Goal: Complete application form: Complete application form

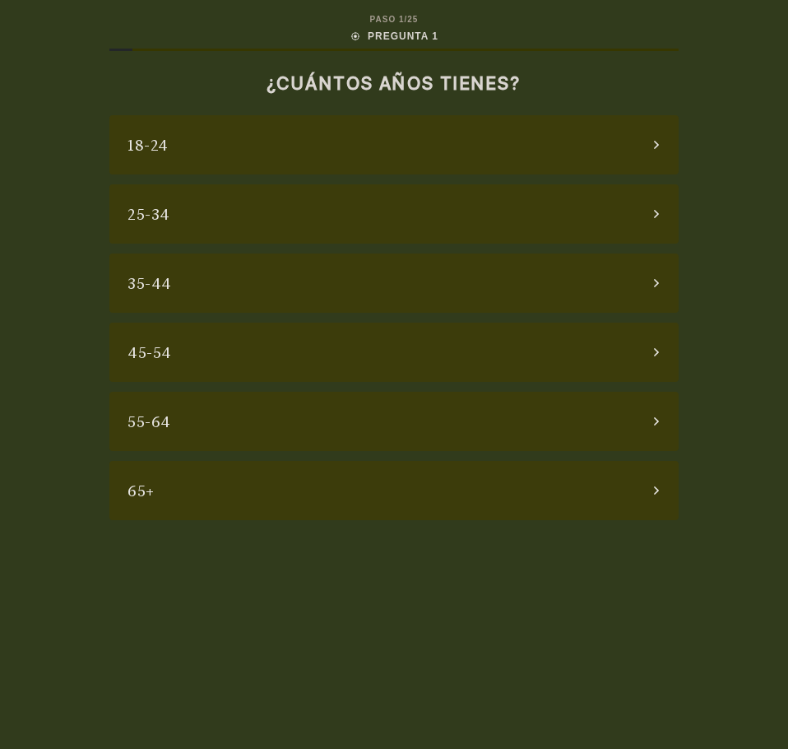
click at [425, 420] on div "55-64" at bounding box center [393, 421] width 569 height 59
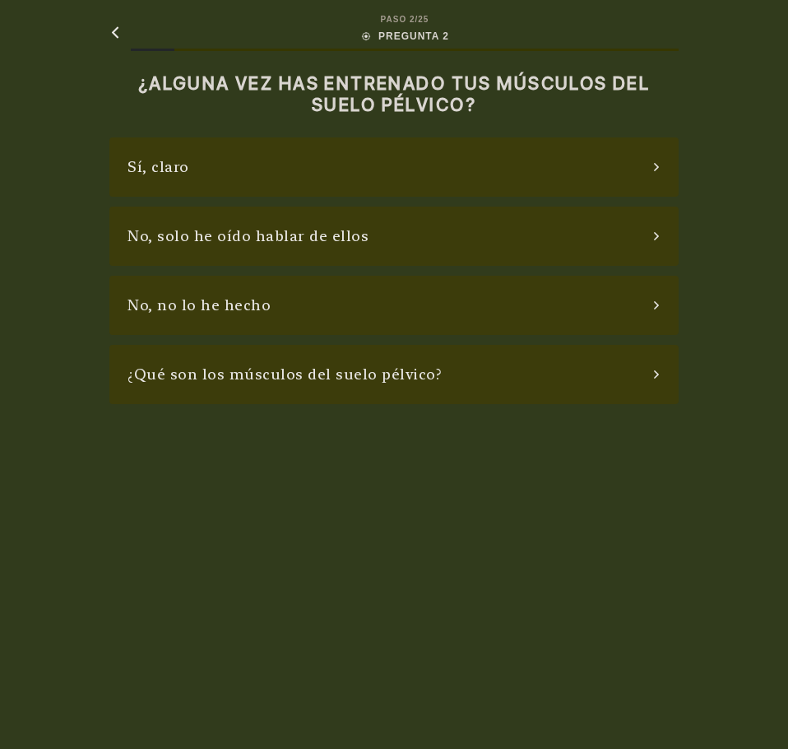
click at [245, 309] on div "No, no lo he hecho" at bounding box center [199, 305] width 143 height 22
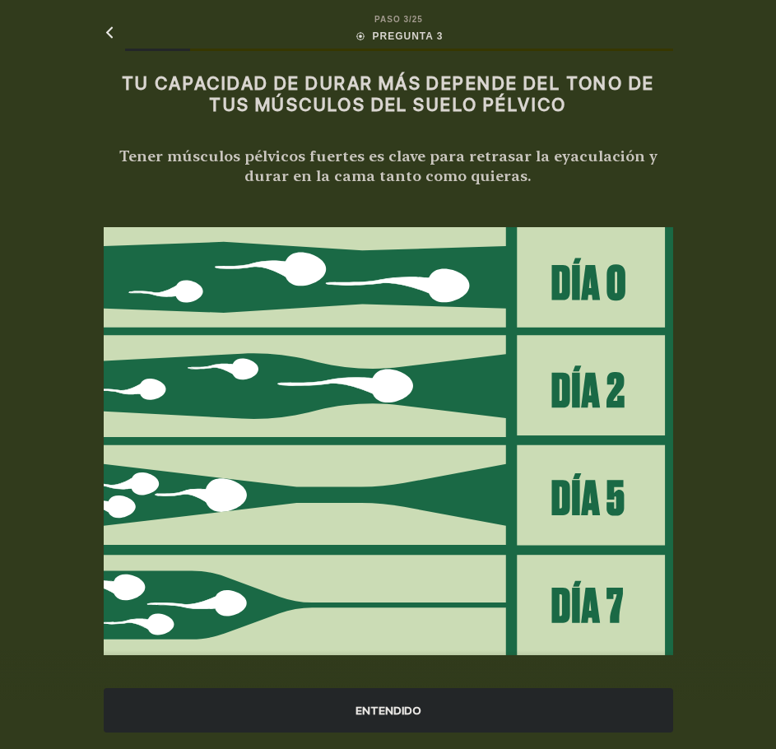
scroll to position [19, 0]
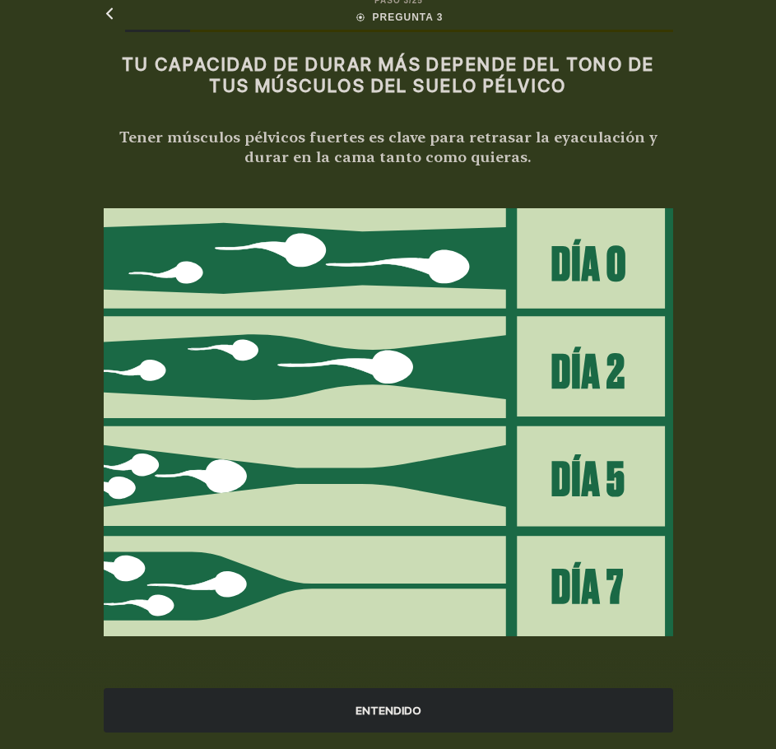
click at [388, 718] on div "ENTENDIDO" at bounding box center [388, 710] width 569 height 44
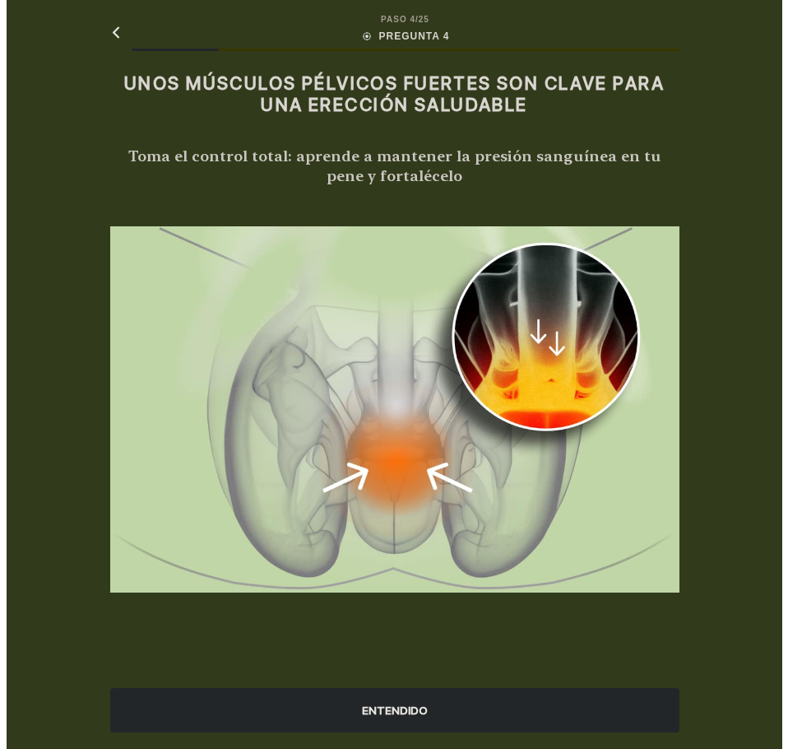
scroll to position [0, 0]
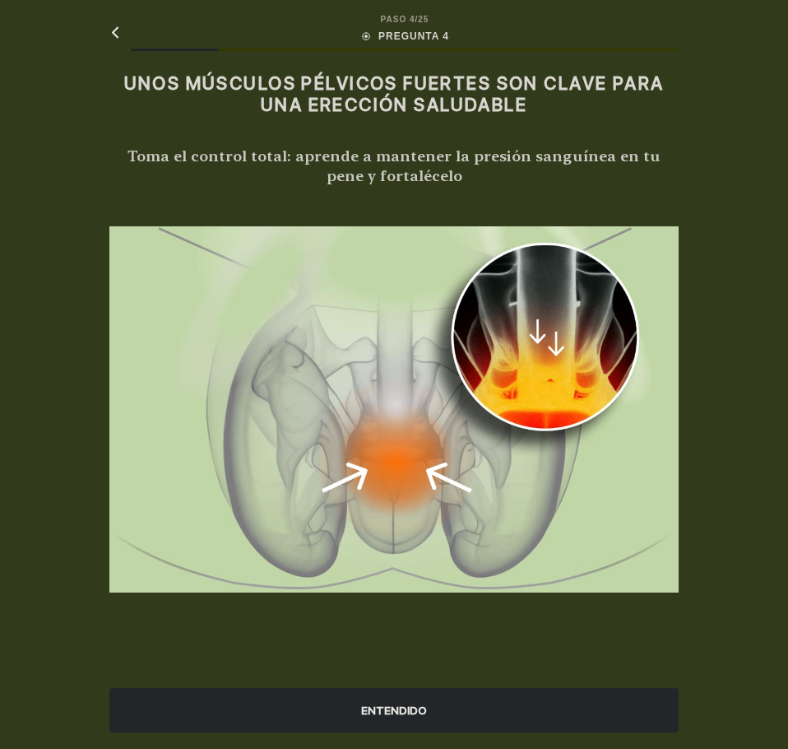
click at [393, 716] on div "ENTENDIDO" at bounding box center [393, 710] width 569 height 44
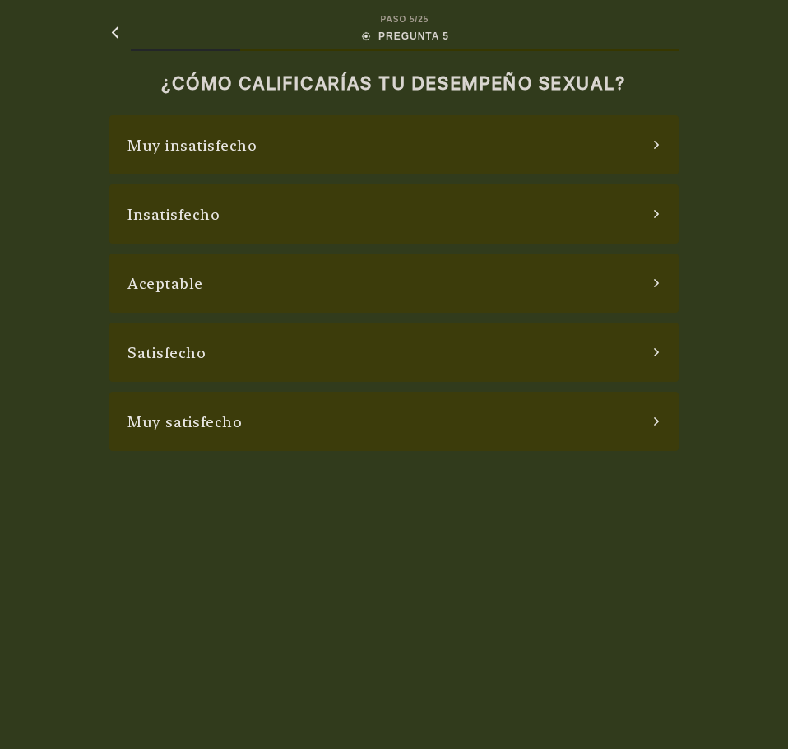
click at [226, 197] on div "Insatisfecho" at bounding box center [393, 213] width 569 height 59
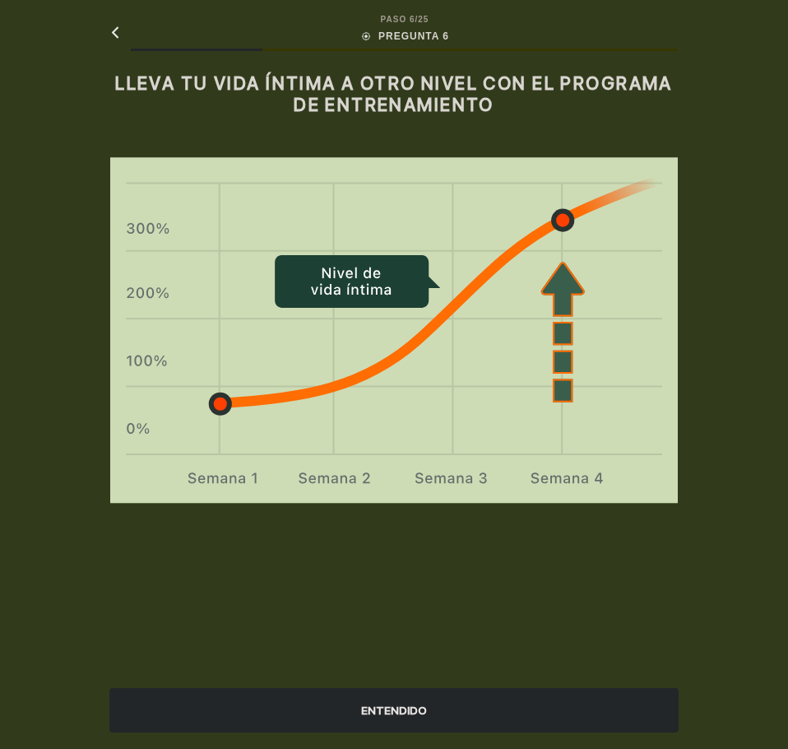
click at [404, 716] on div "ENTENDIDO" at bounding box center [393, 710] width 569 height 44
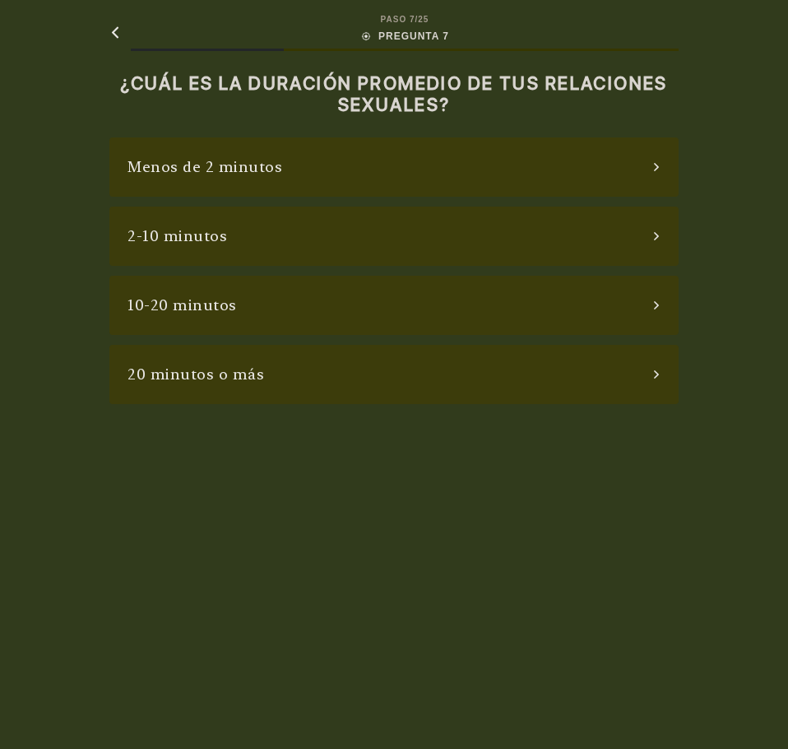
click at [457, 170] on div "Menos de 2 minutos" at bounding box center [393, 166] width 569 height 59
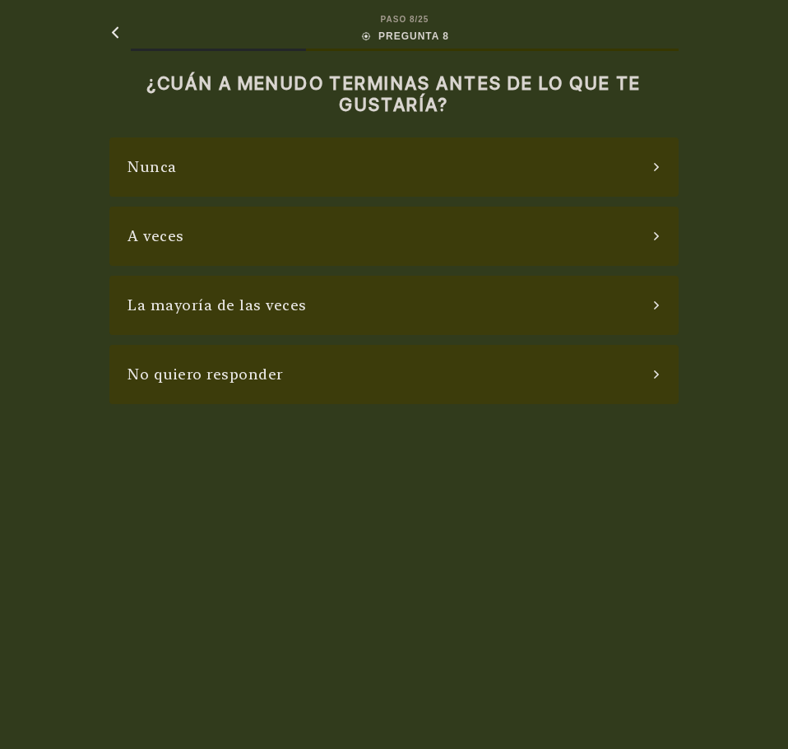
click at [300, 295] on div "La mayoría de las veces" at bounding box center [393, 305] width 569 height 59
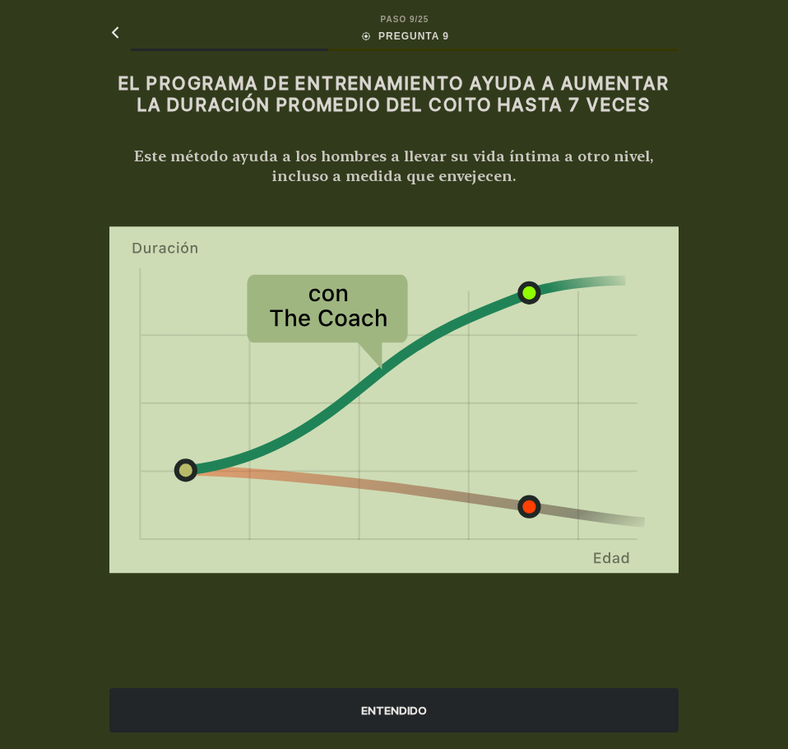
click at [374, 714] on div "ENTENDIDO" at bounding box center [393, 710] width 569 height 44
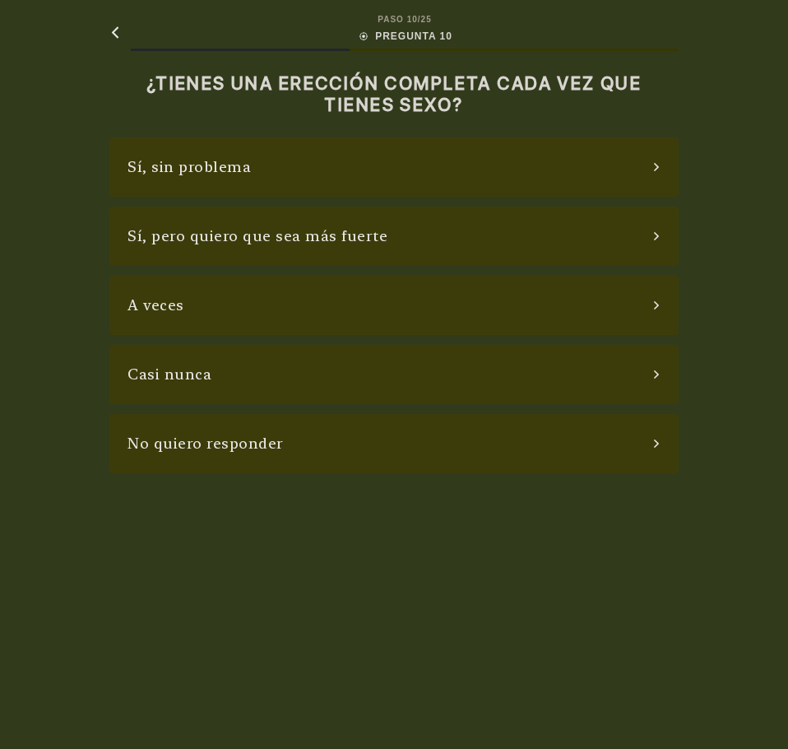
click at [291, 173] on div "Sí, sin problema" at bounding box center [393, 166] width 569 height 59
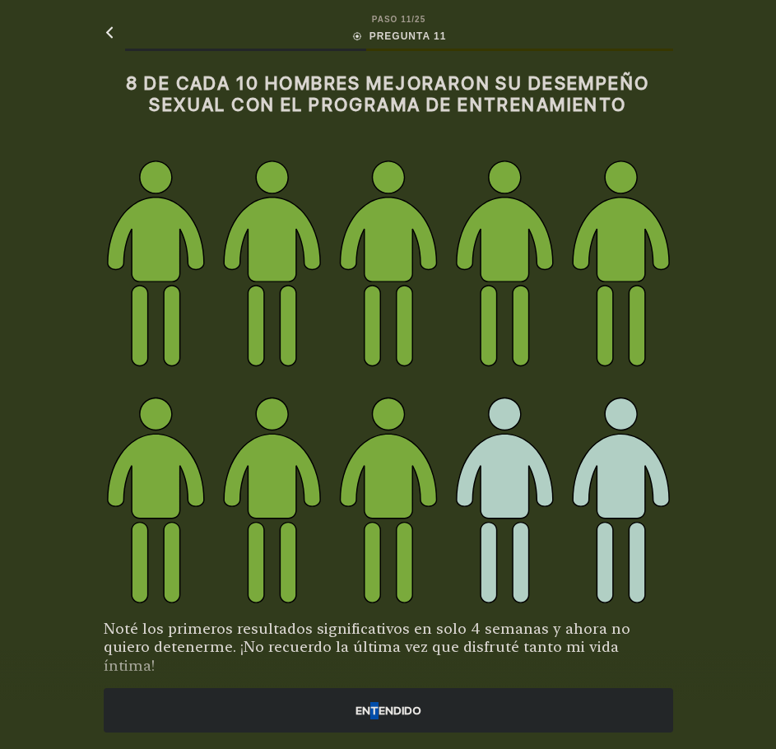
click at [380, 718] on div "ENTENDIDO" at bounding box center [388, 710] width 569 height 44
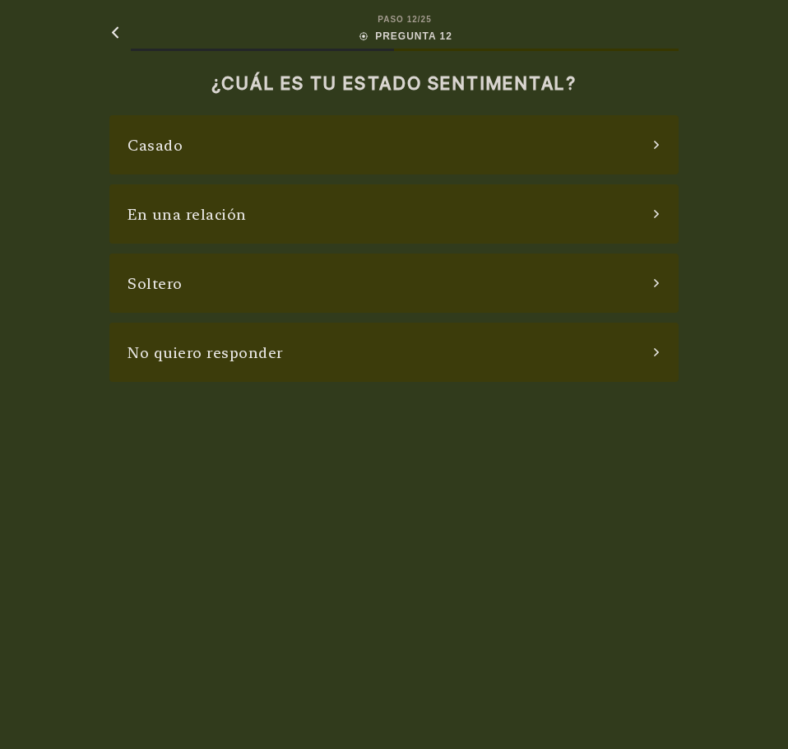
click at [351, 286] on div "Soltero" at bounding box center [393, 282] width 569 height 59
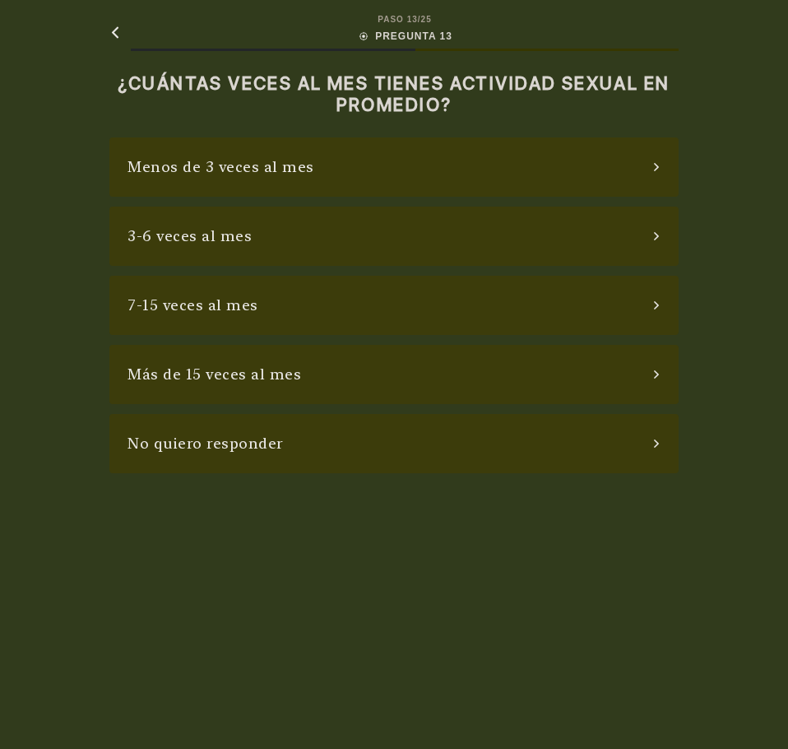
click at [337, 159] on div "Menos de 3 veces al mes" at bounding box center [393, 166] width 569 height 59
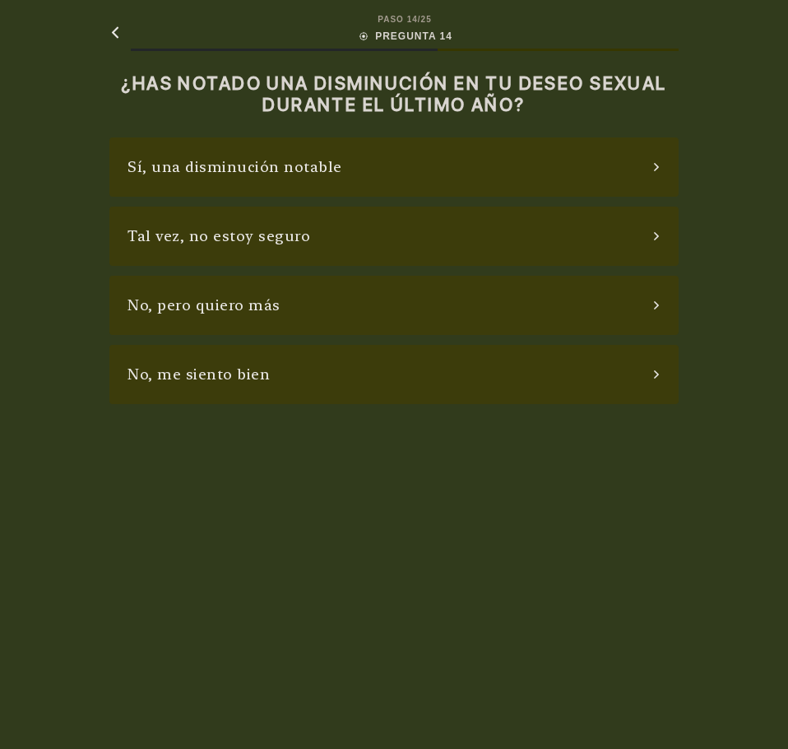
click at [268, 372] on div "No, me siento bien" at bounding box center [393, 374] width 569 height 59
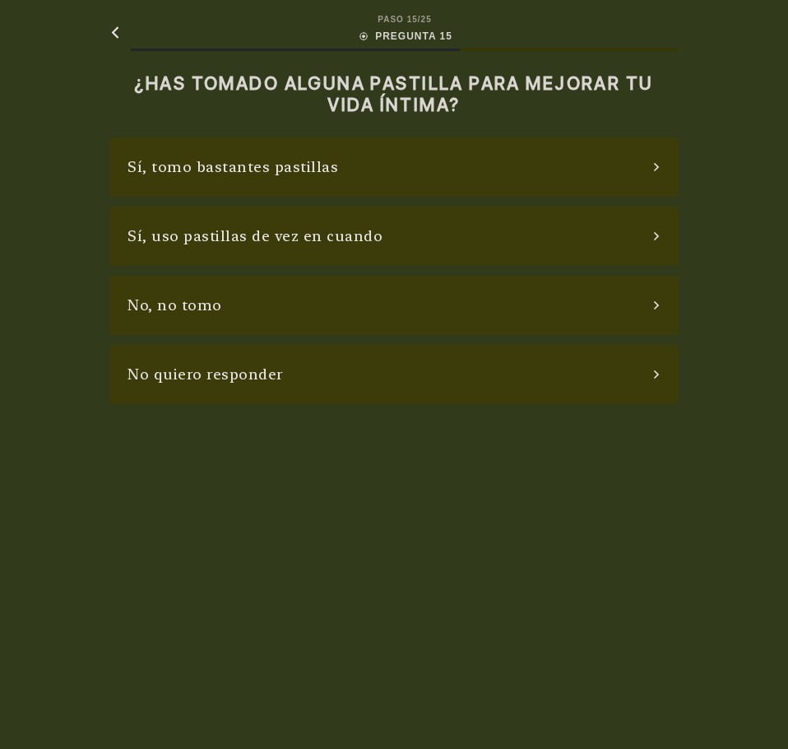
click at [190, 309] on div "No, no tomo" at bounding box center [175, 305] width 95 height 22
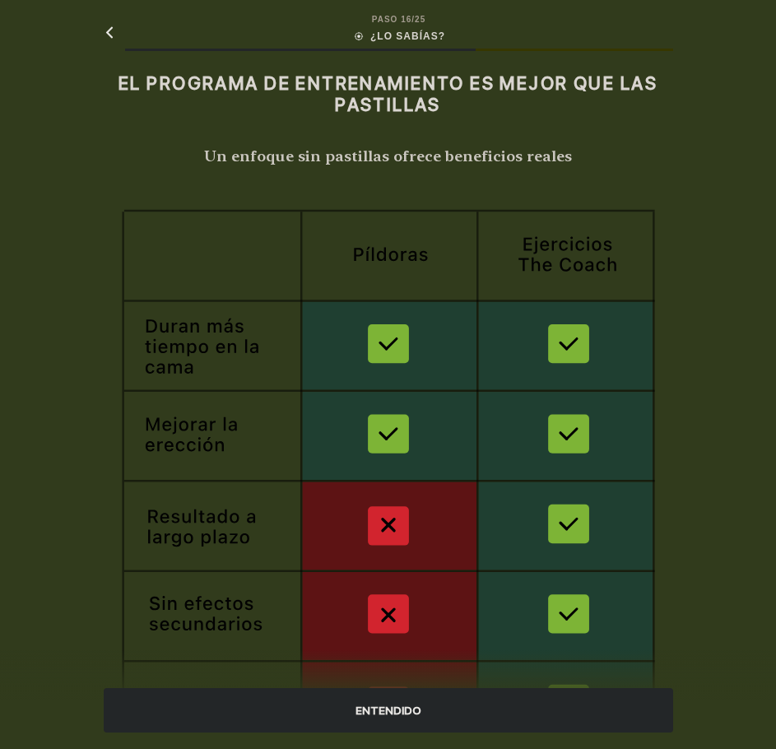
click at [407, 705] on div "ENTENDIDO" at bounding box center [388, 710] width 569 height 44
